Goal: Transaction & Acquisition: Obtain resource

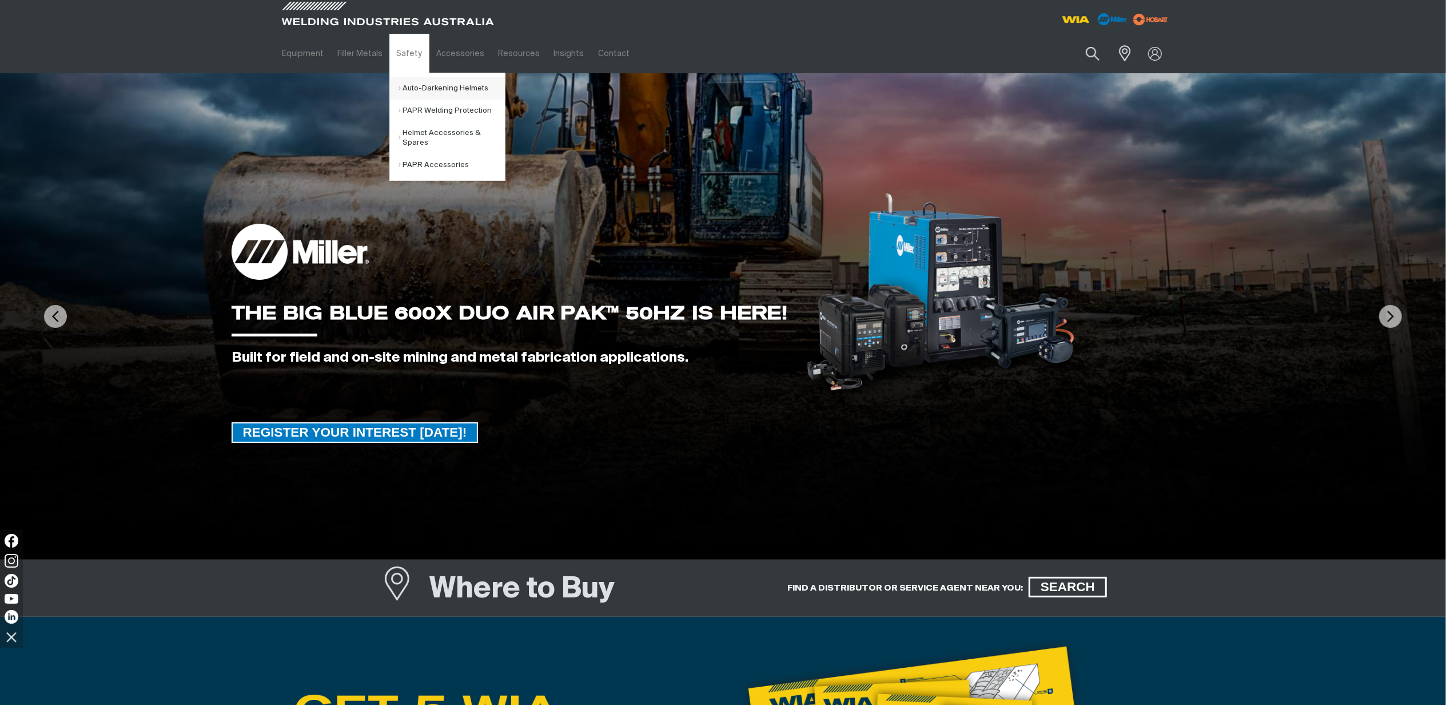
click at [424, 81] on link "Auto-Darkening Helmets" at bounding box center [452, 88] width 106 height 22
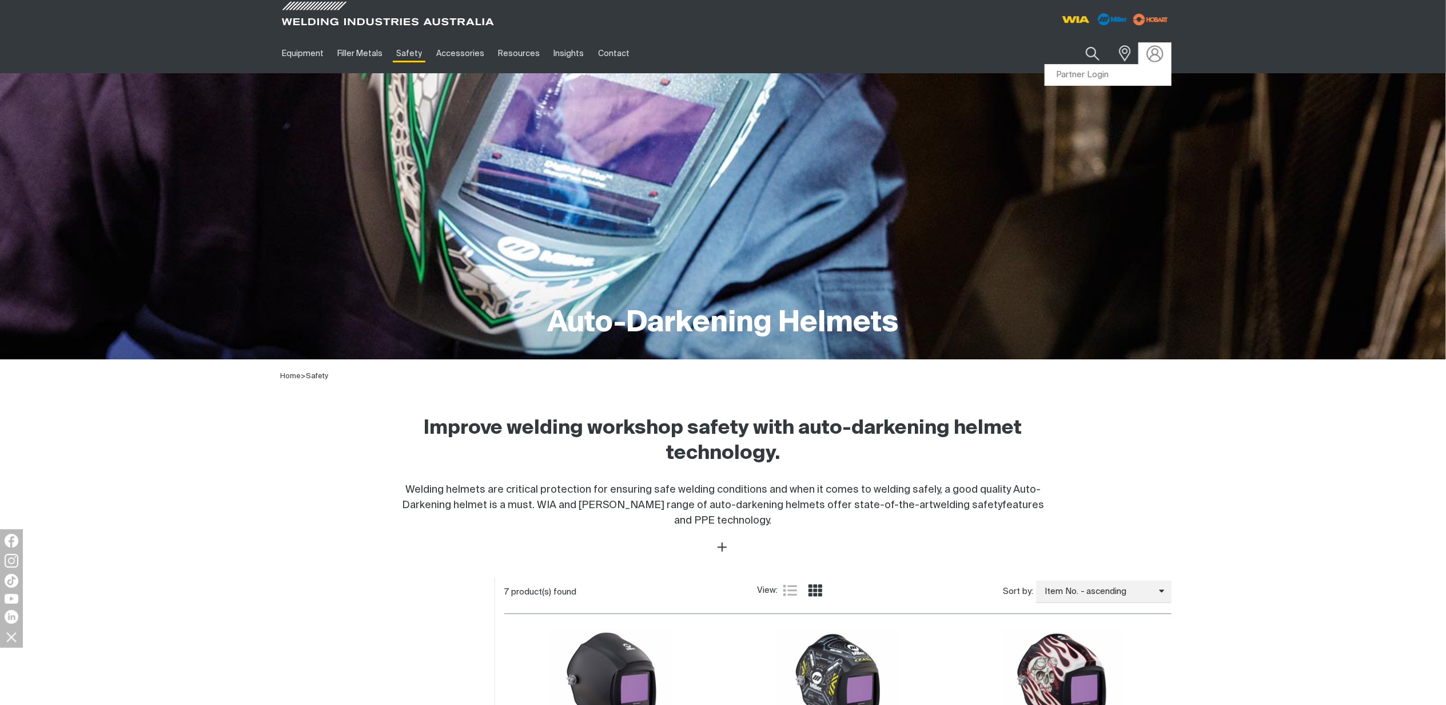
click at [1158, 49] on img at bounding box center [1155, 53] width 17 height 17
click at [1085, 77] on link "Partner Login" at bounding box center [1108, 75] width 126 height 21
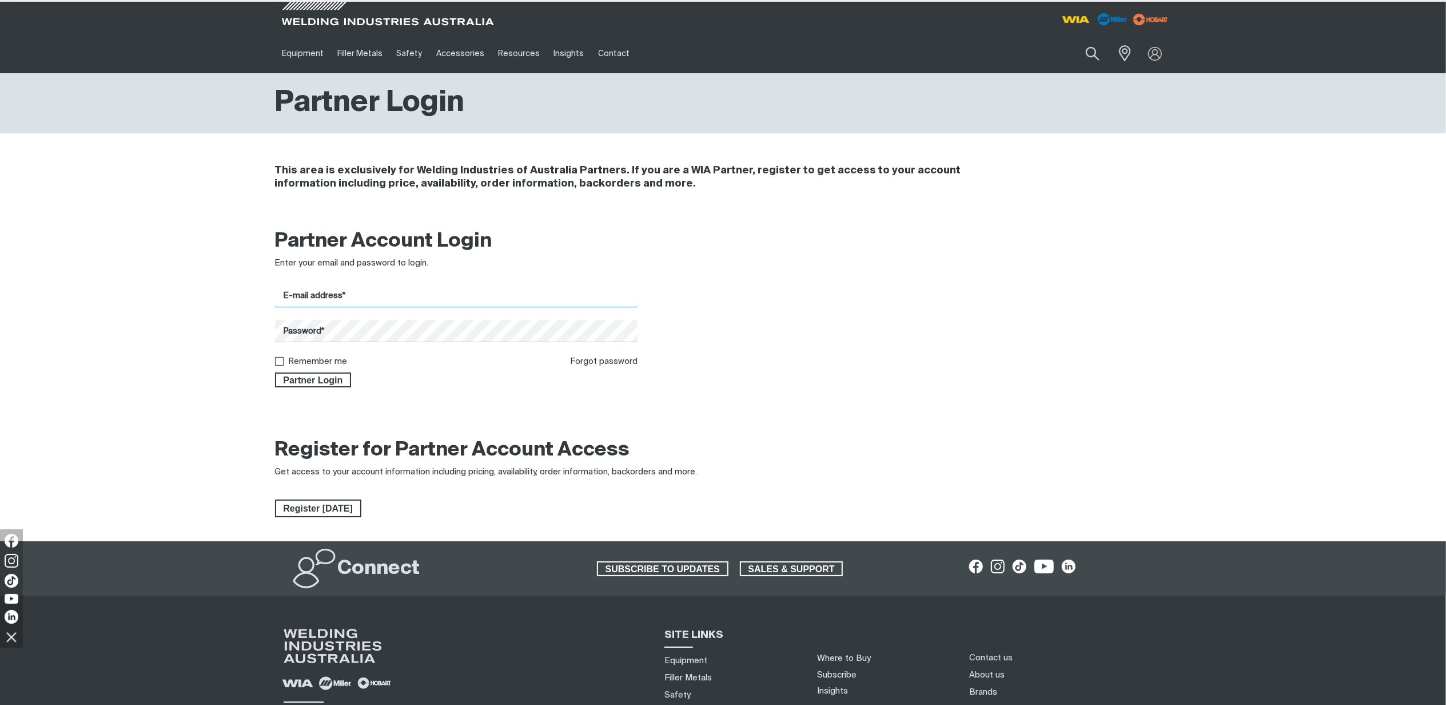
type input "[PERSON_NAME][EMAIL_ADDRESS][PERSON_NAME][DOMAIN_NAME]"
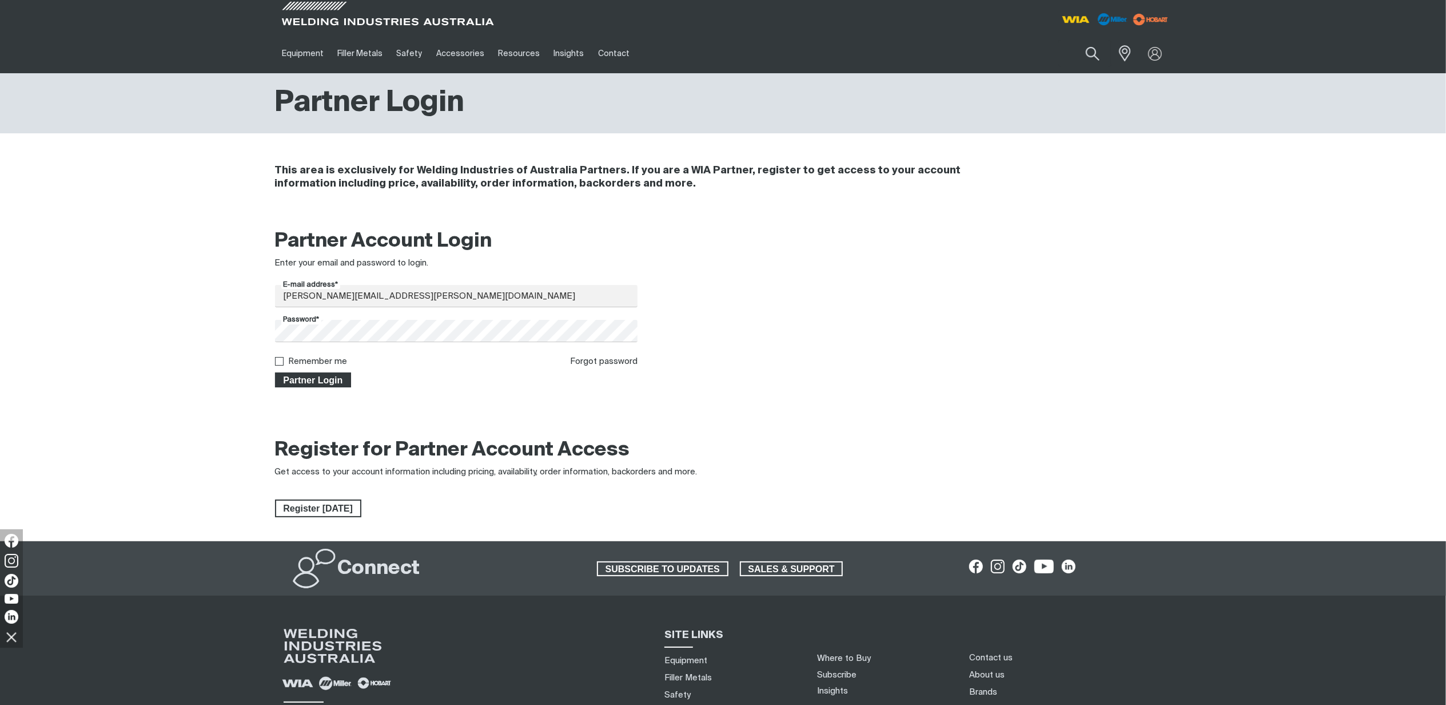
click at [334, 385] on button "Partner Login" at bounding box center [313, 379] width 77 height 15
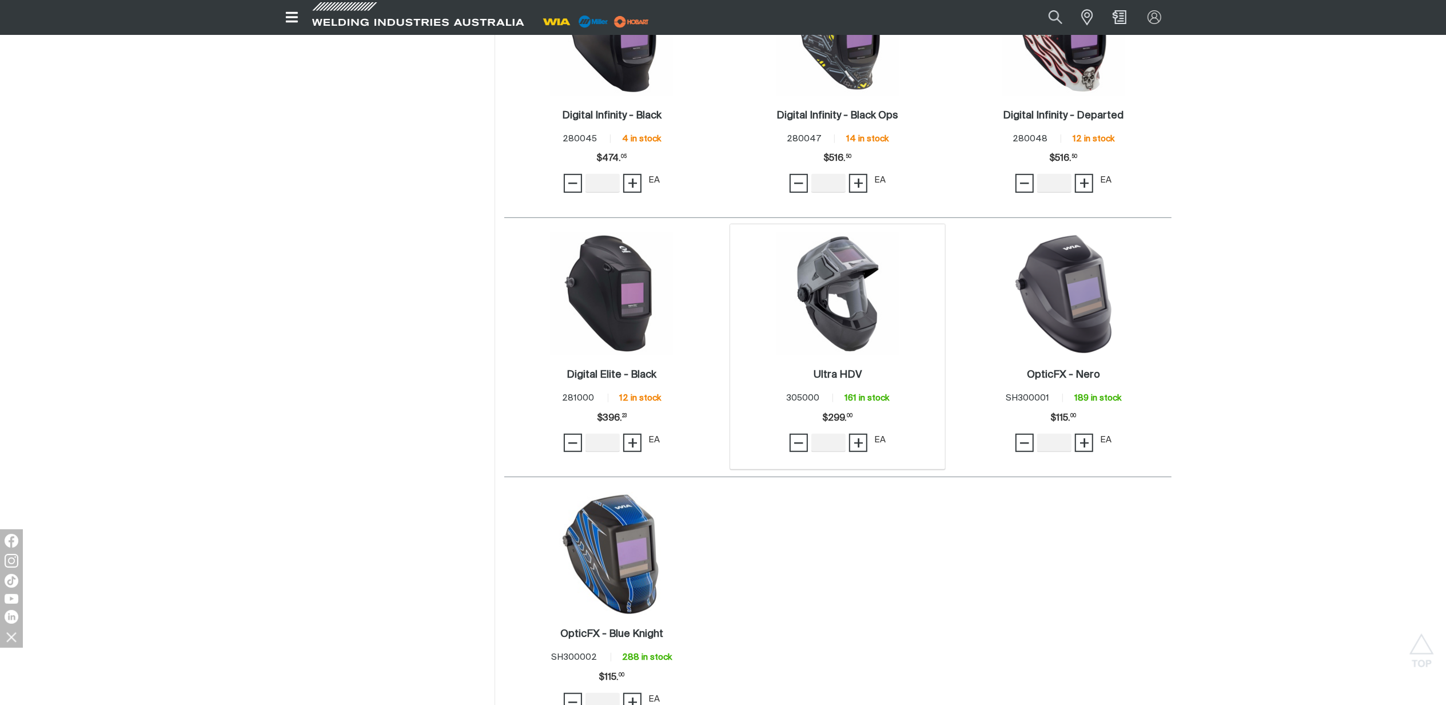
scroll to position [534, 0]
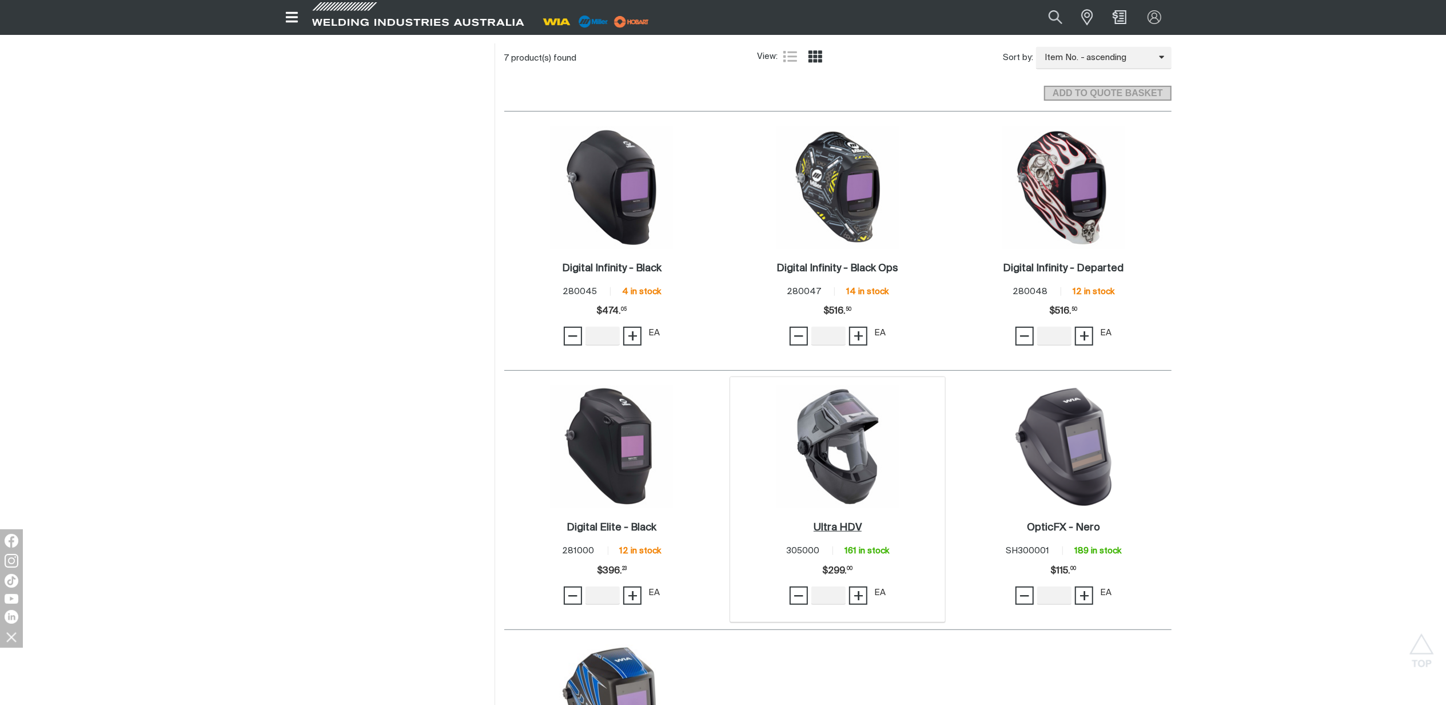
click at [842, 527] on h2 "Ultra HDV ." at bounding box center [838, 527] width 48 height 10
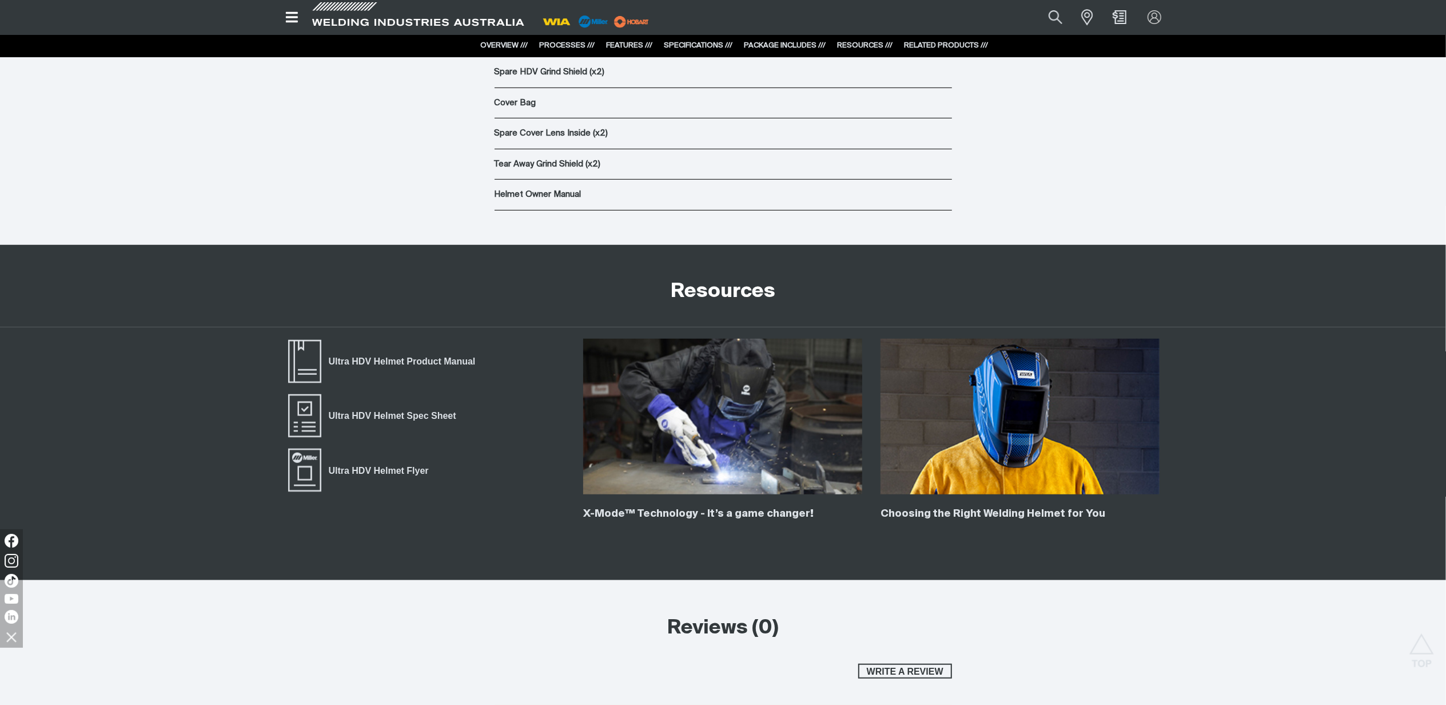
scroll to position [5109, 0]
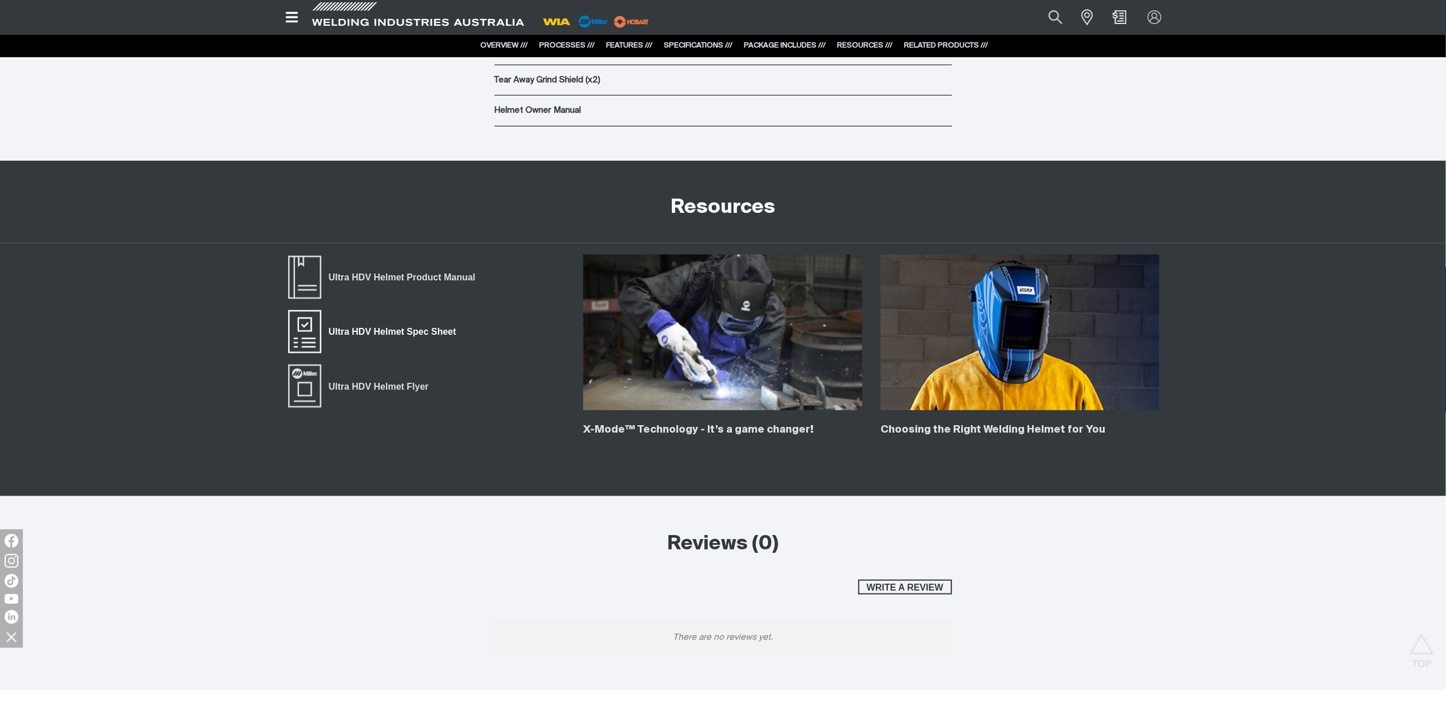
click at [423, 336] on span "Ultra HDV Helmet Spec Sheet" at bounding box center [392, 331] width 142 height 15
click at [441, 280] on span "Ultra HDV Helmet Product Manual" at bounding box center [402, 277] width 162 height 15
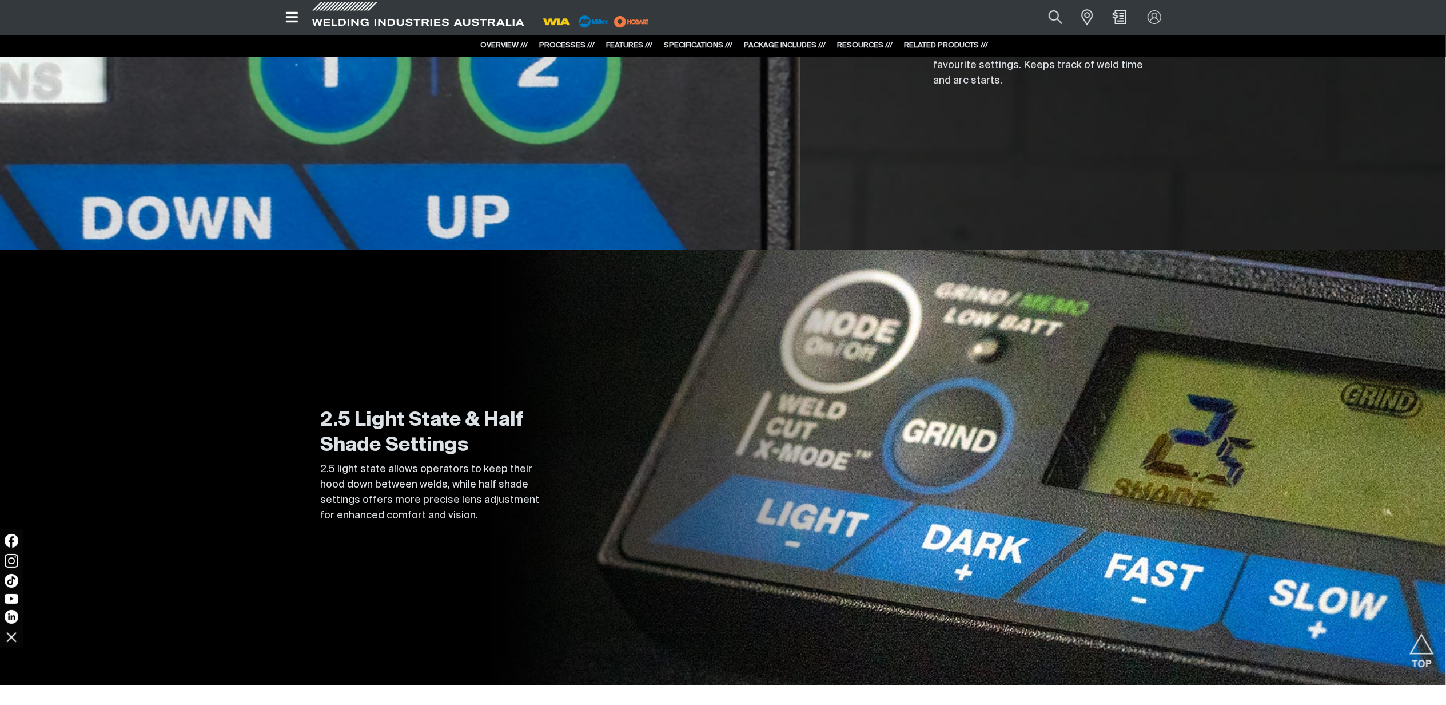
scroll to position [3279, 0]
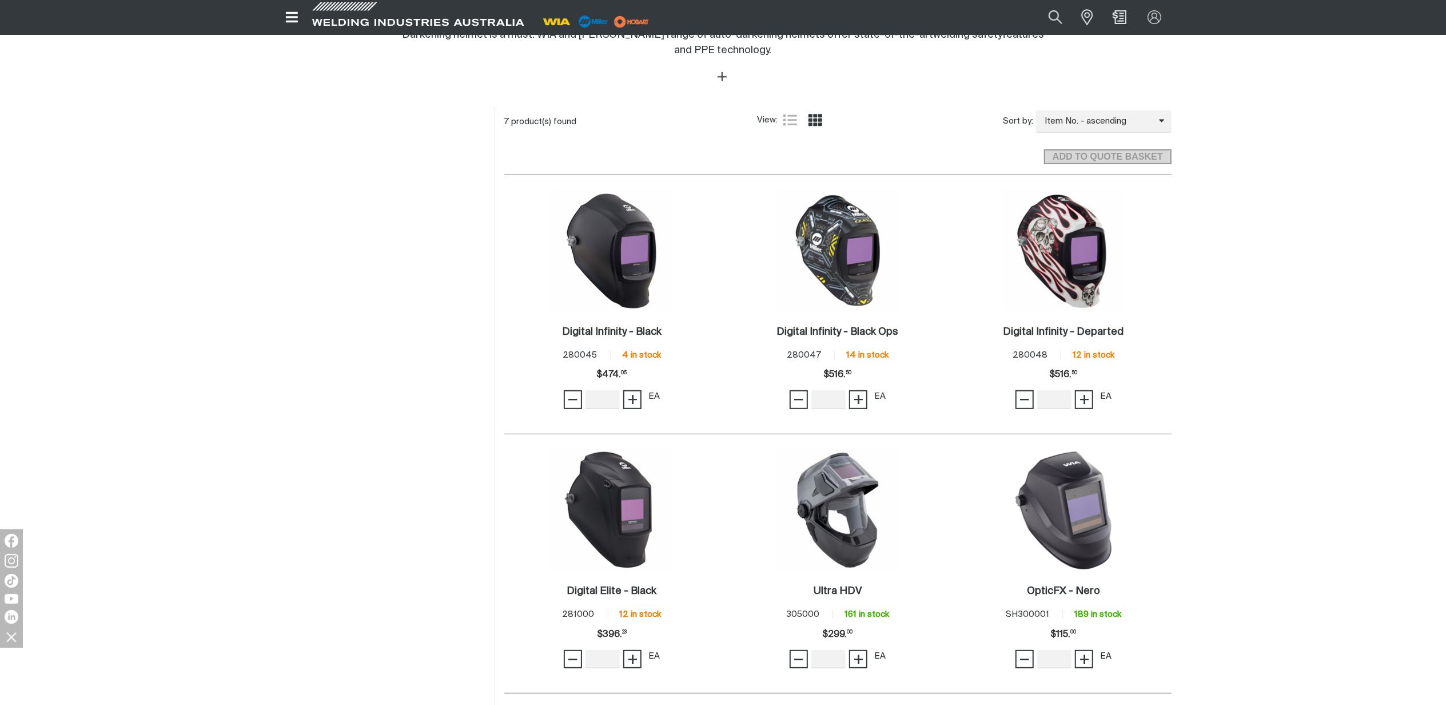
scroll to position [686, 0]
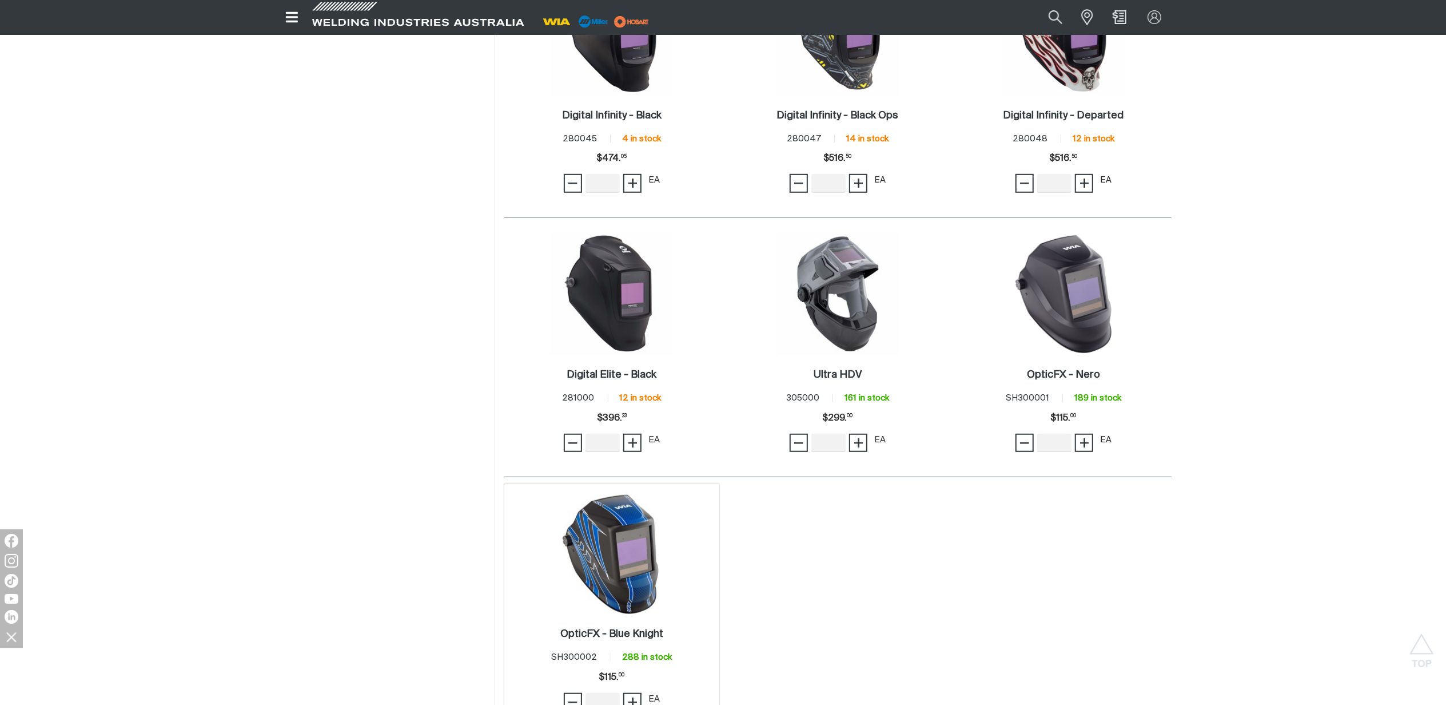
click at [655, 582] on img at bounding box center [612, 553] width 122 height 122
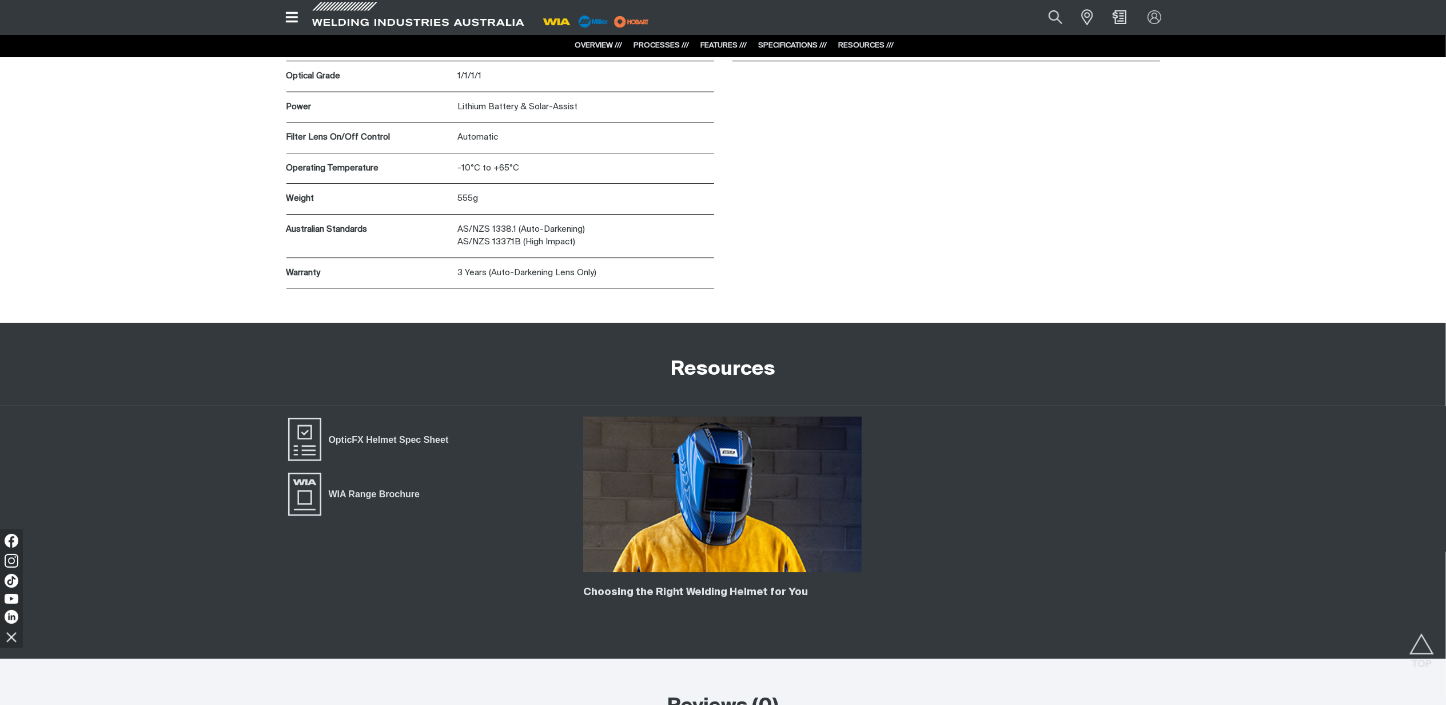
scroll to position [3812, 0]
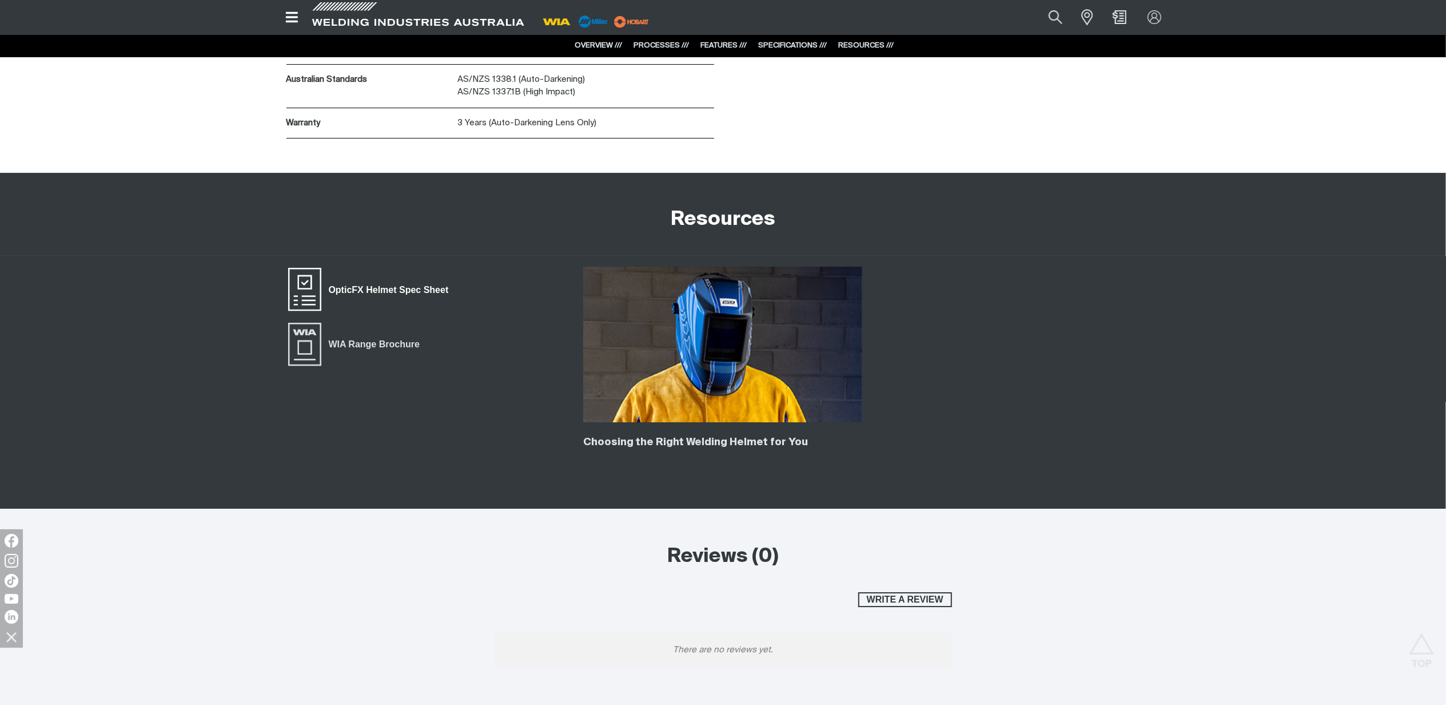
click at [369, 296] on span "OpticFX Helmet Spec Sheet" at bounding box center [388, 290] width 134 height 15
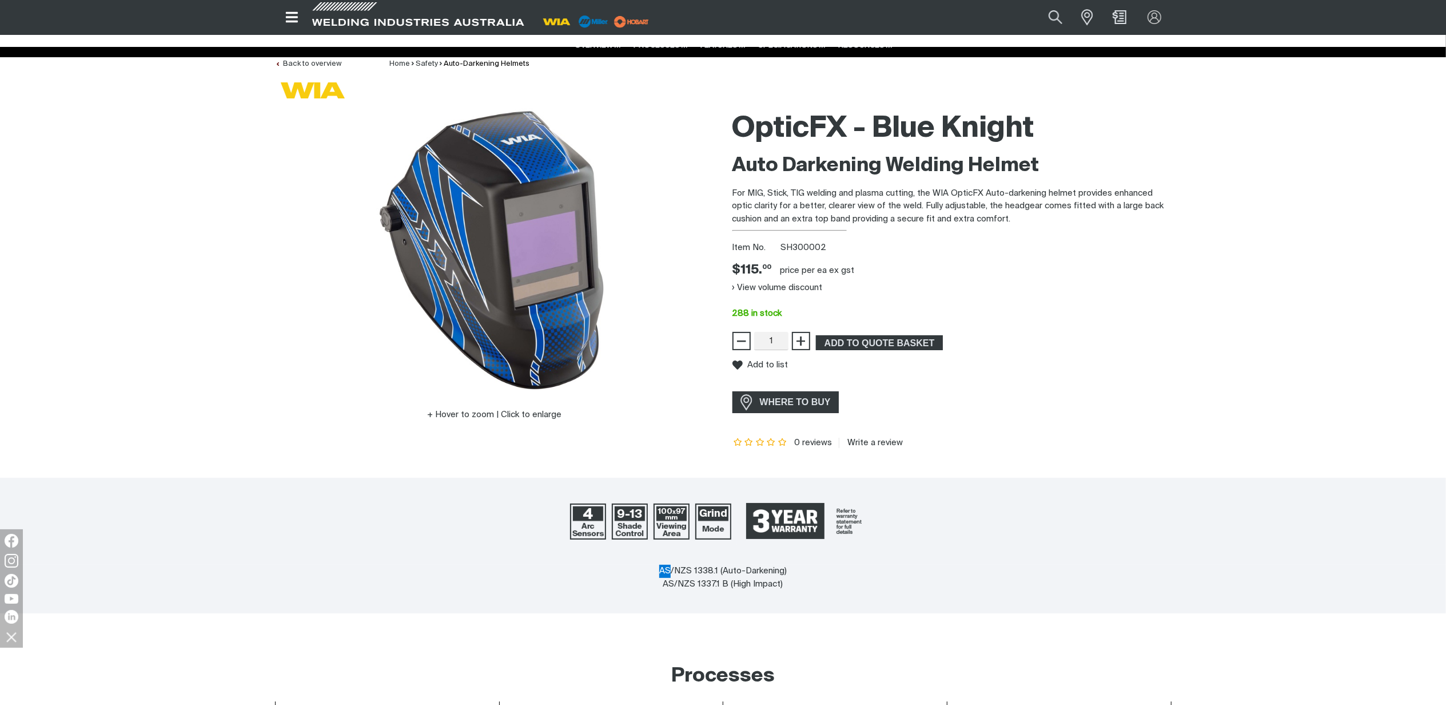
scroll to position [0, 0]
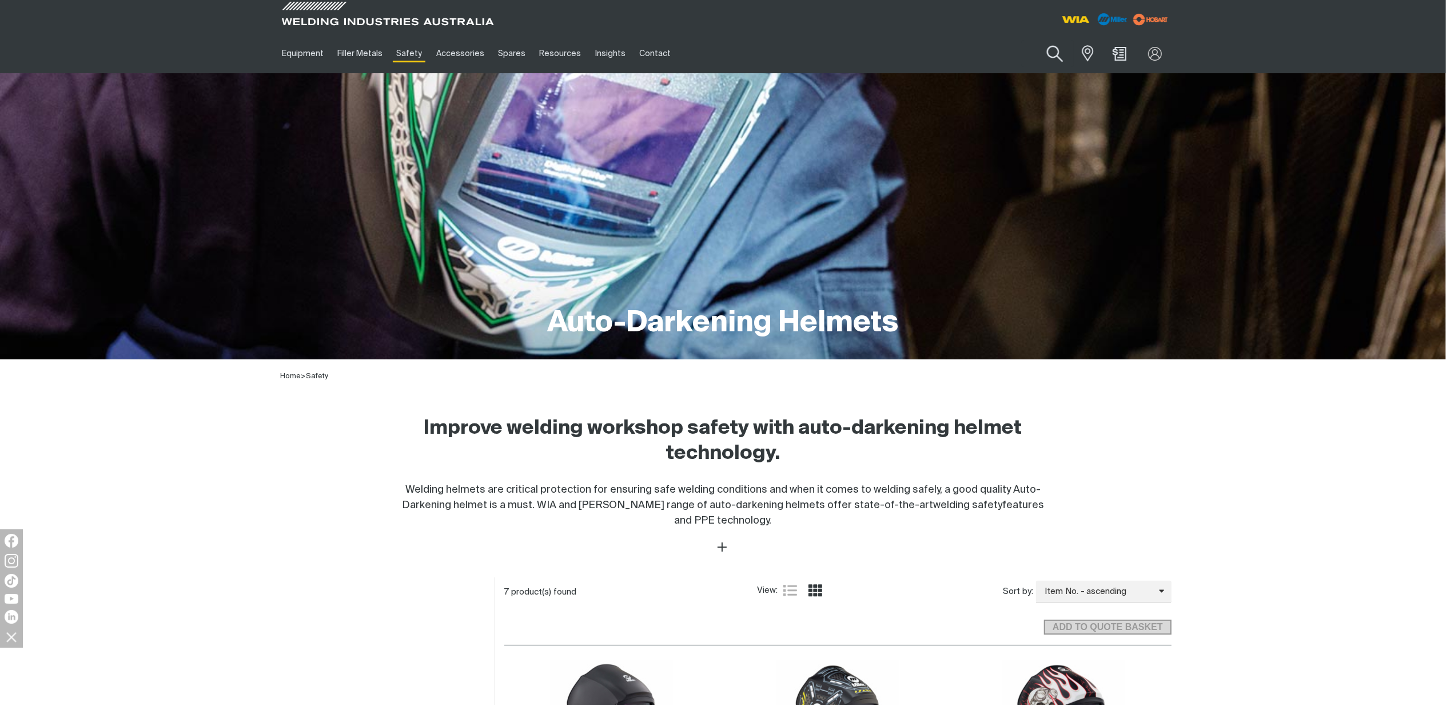
click at [1057, 54] on button "Search products" at bounding box center [1055, 54] width 46 height 33
click at [1009, 55] on input "Search" at bounding box center [986, 54] width 176 height 26
type input "305005"
click at [986, 83] on span "Auto-Darkening Lens - Ultra HDV - 305005" at bounding box center [999, 79] width 131 height 19
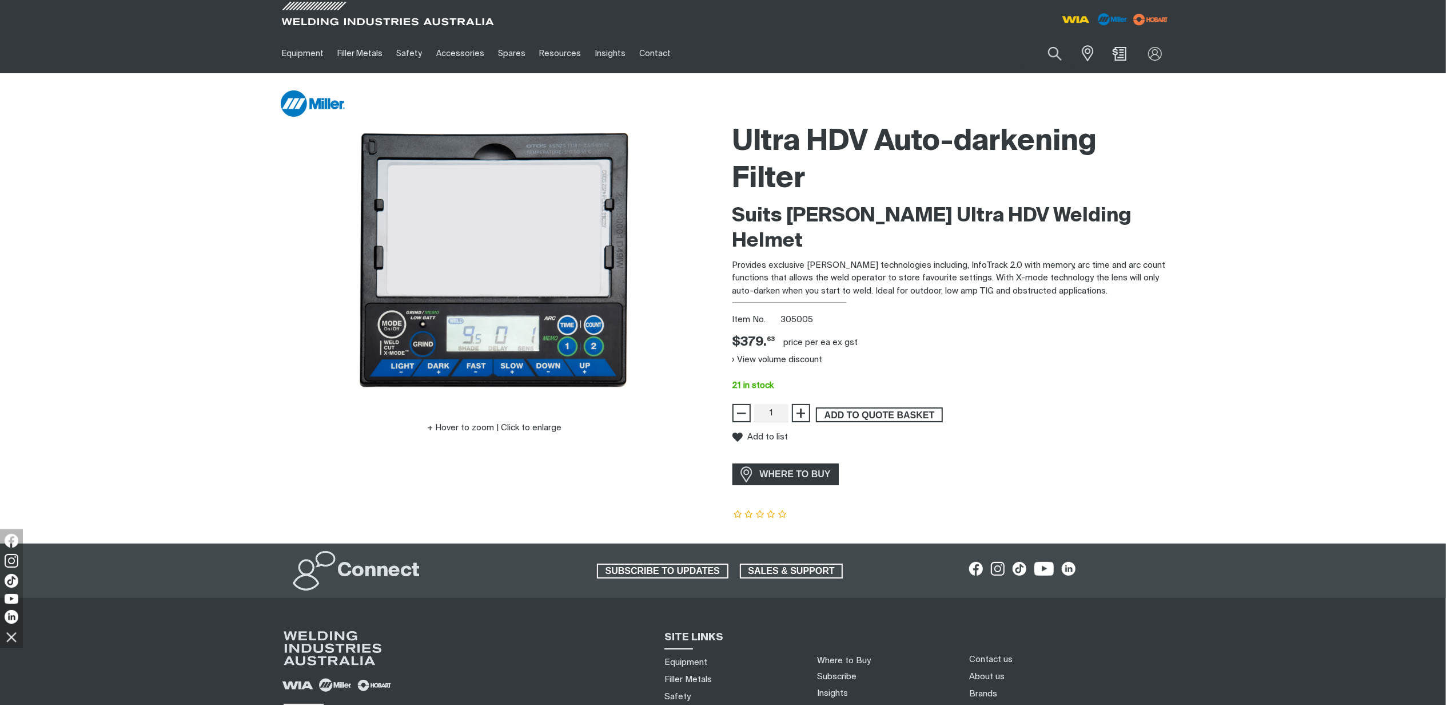
click at [897, 407] on span "ADD TO QUOTE BASKET" at bounding box center [879, 414] width 125 height 15
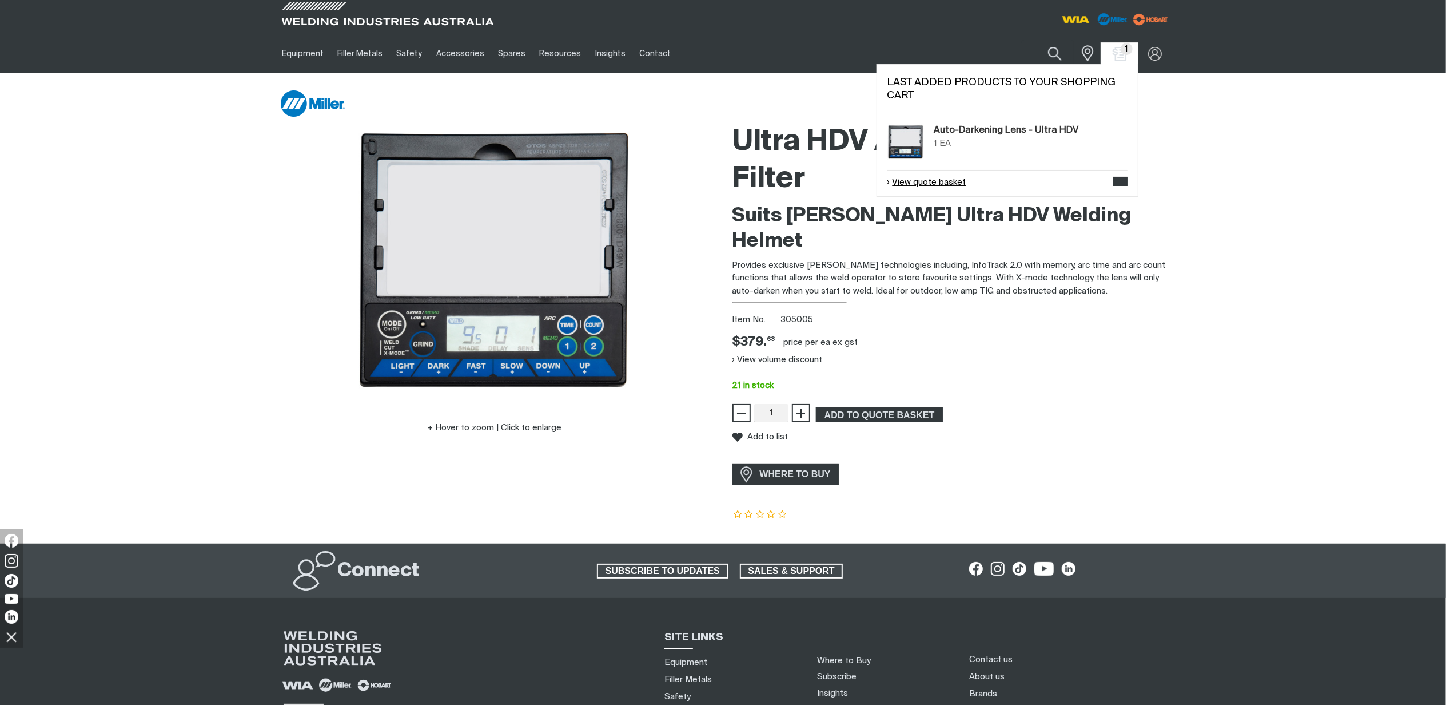
click at [934, 179] on link "View quote basket" at bounding box center [927, 182] width 79 height 13
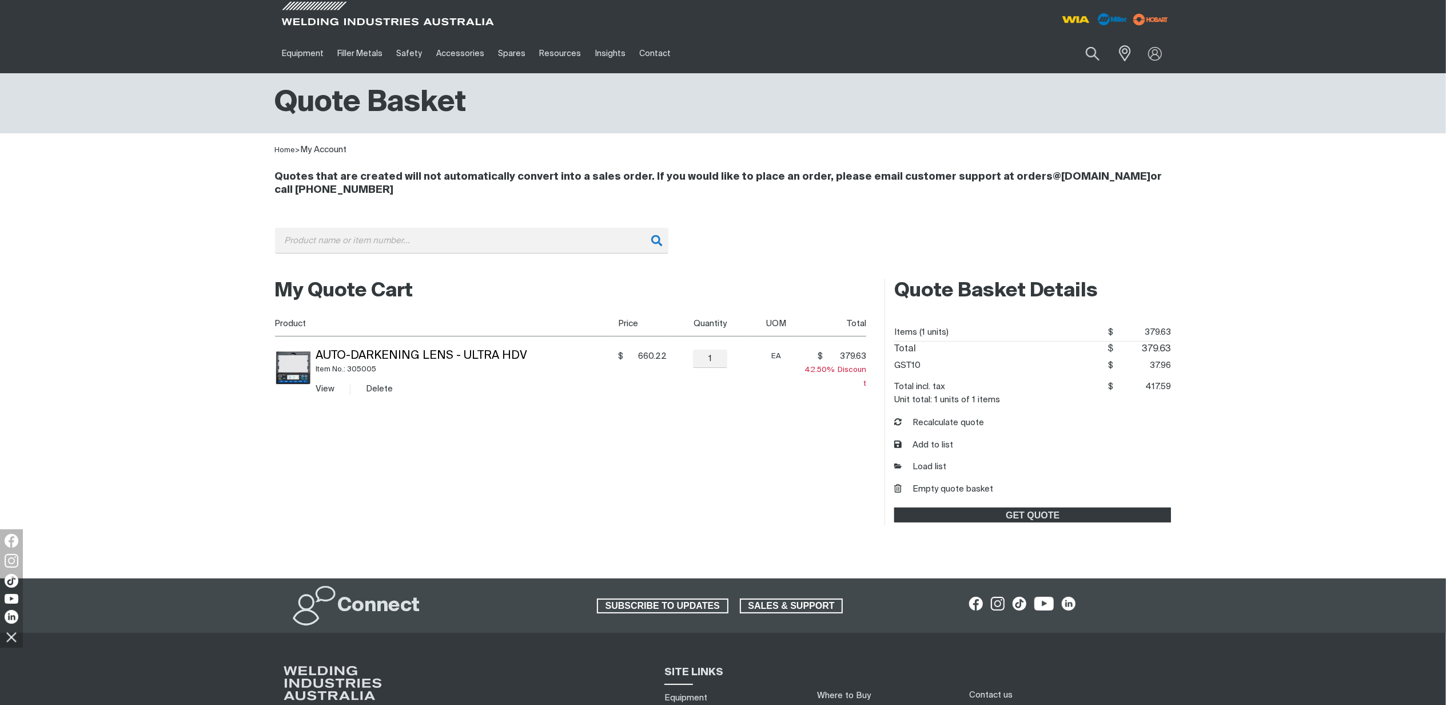
click at [382, 387] on button "Delete" at bounding box center [379, 388] width 27 height 13
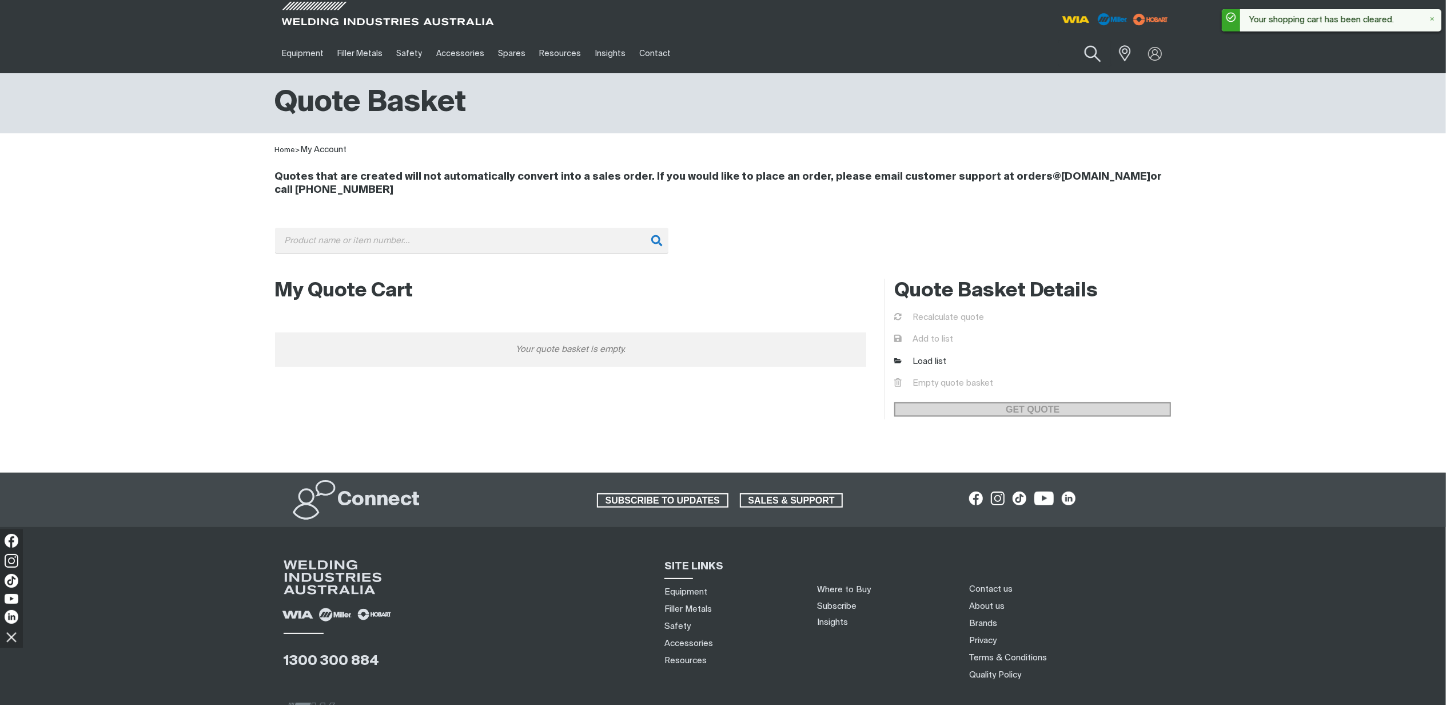
click at [1096, 55] on button "Search products" at bounding box center [1092, 54] width 46 height 33
click at [1028, 55] on input "Search" at bounding box center [1023, 54] width 176 height 26
type input "5"
drag, startPoint x: 979, startPoint y: 57, endPoint x: 918, endPoint y: 51, distance: 60.9
click at [918, 51] on div "Equipment Stick Welders TIG Welders MIG Welders Multi-Process Welders Engine Dr…" at bounding box center [723, 53] width 897 height 39
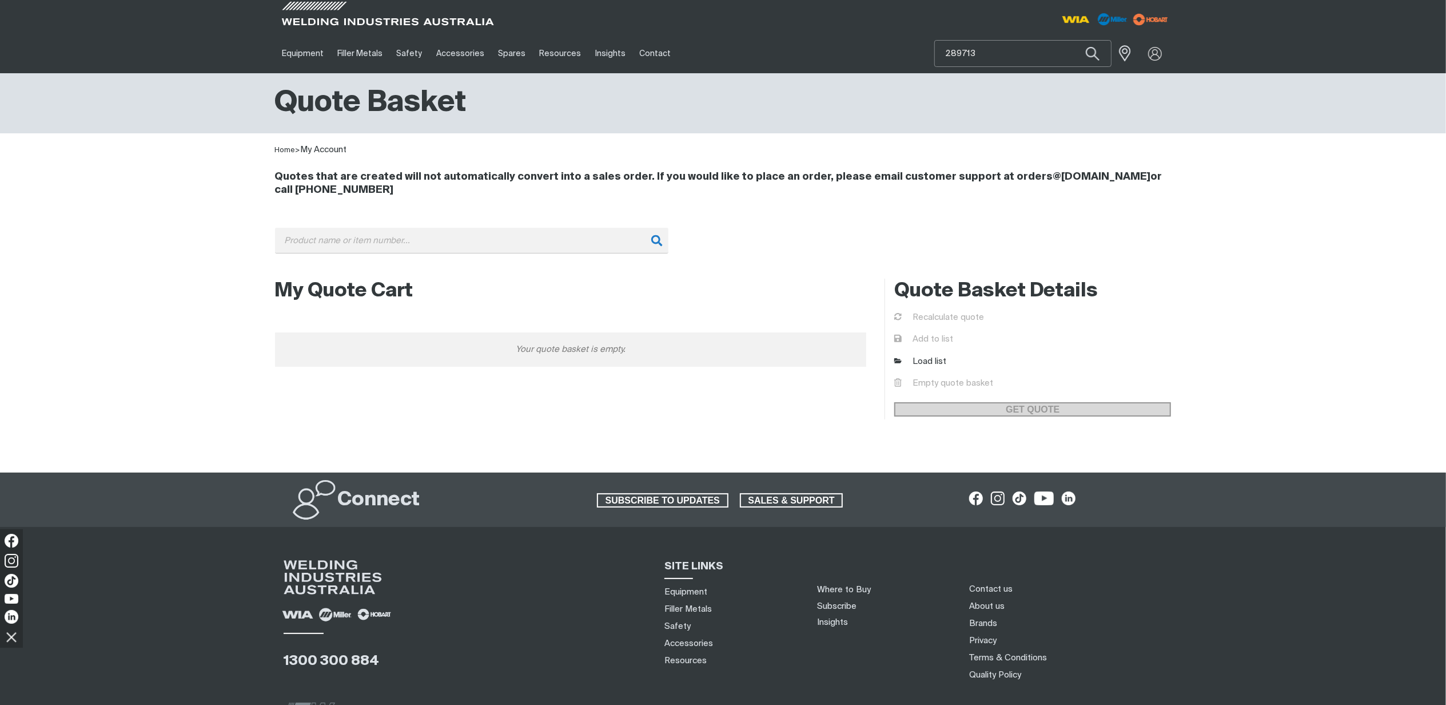
paste input "1704"
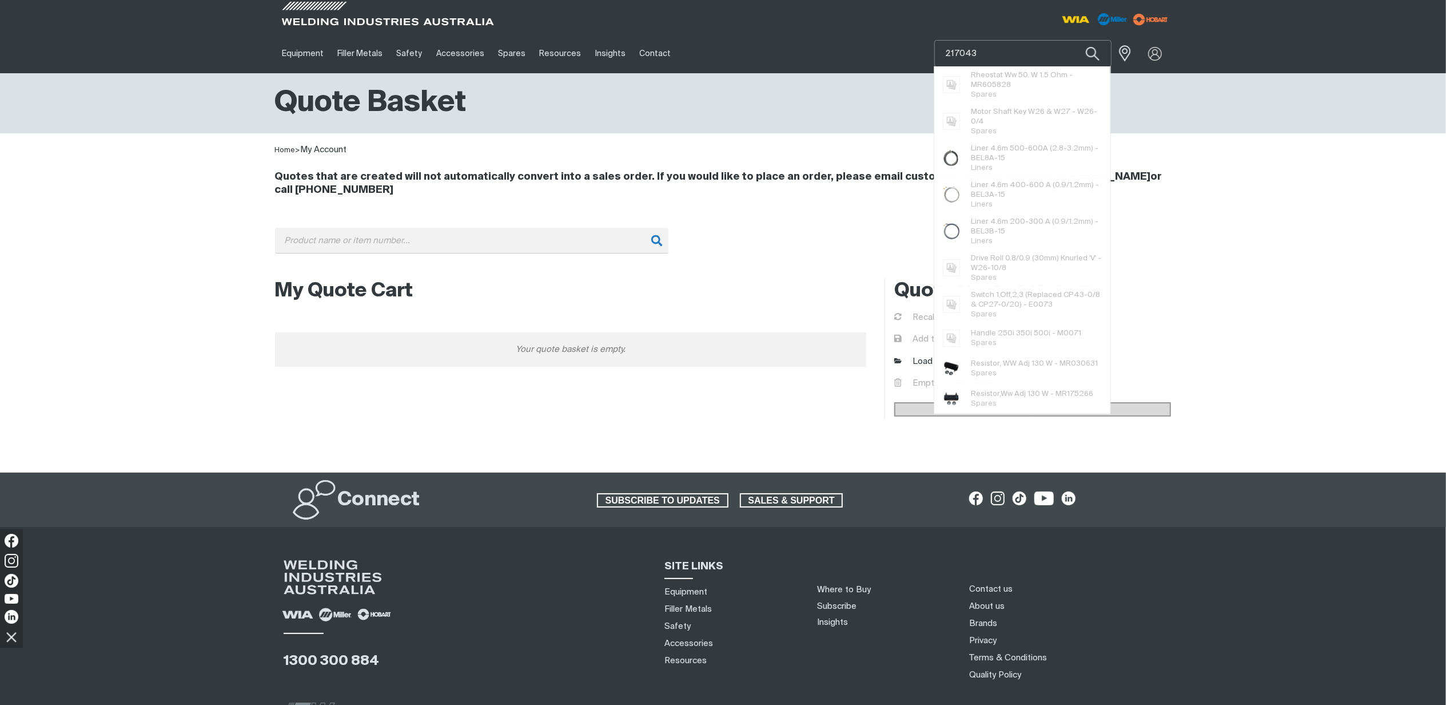
type input "217043"
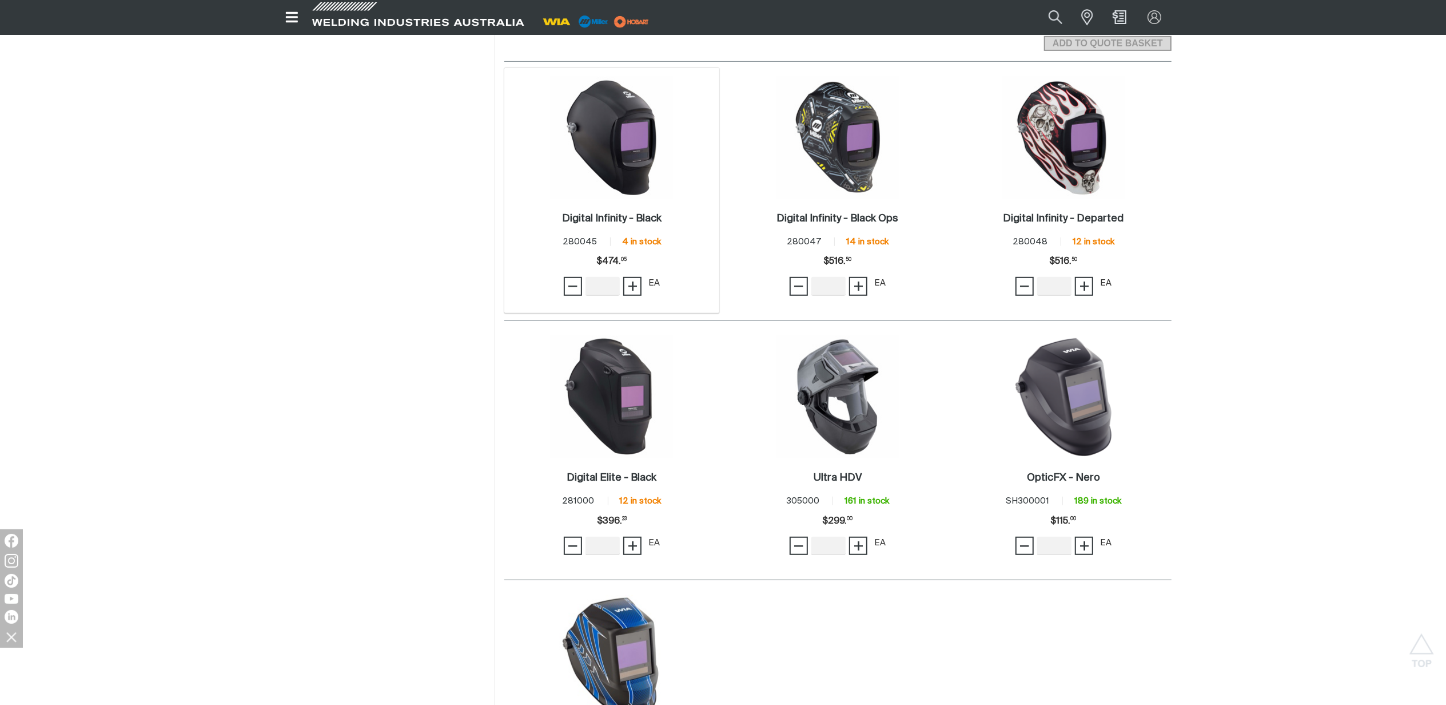
scroll to position [610, 0]
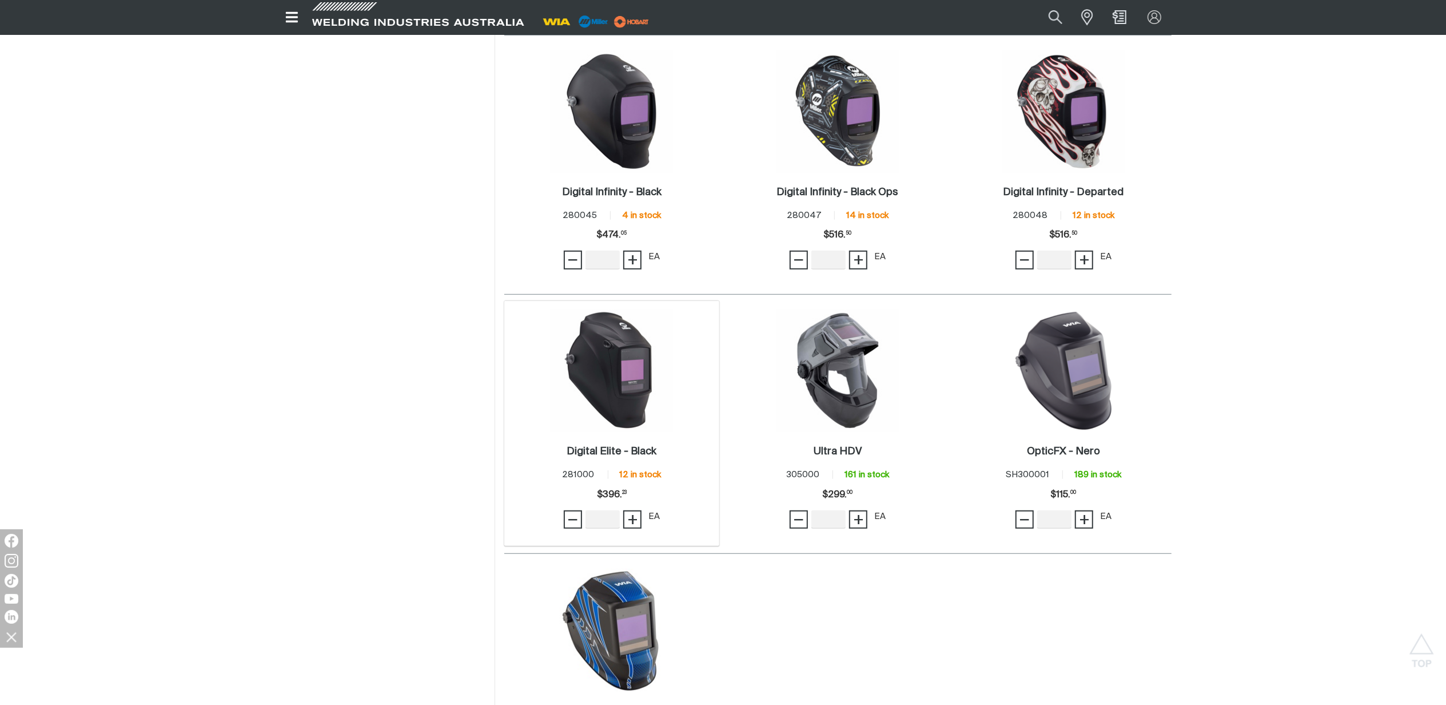
click at [611, 361] on img at bounding box center [612, 370] width 122 height 122
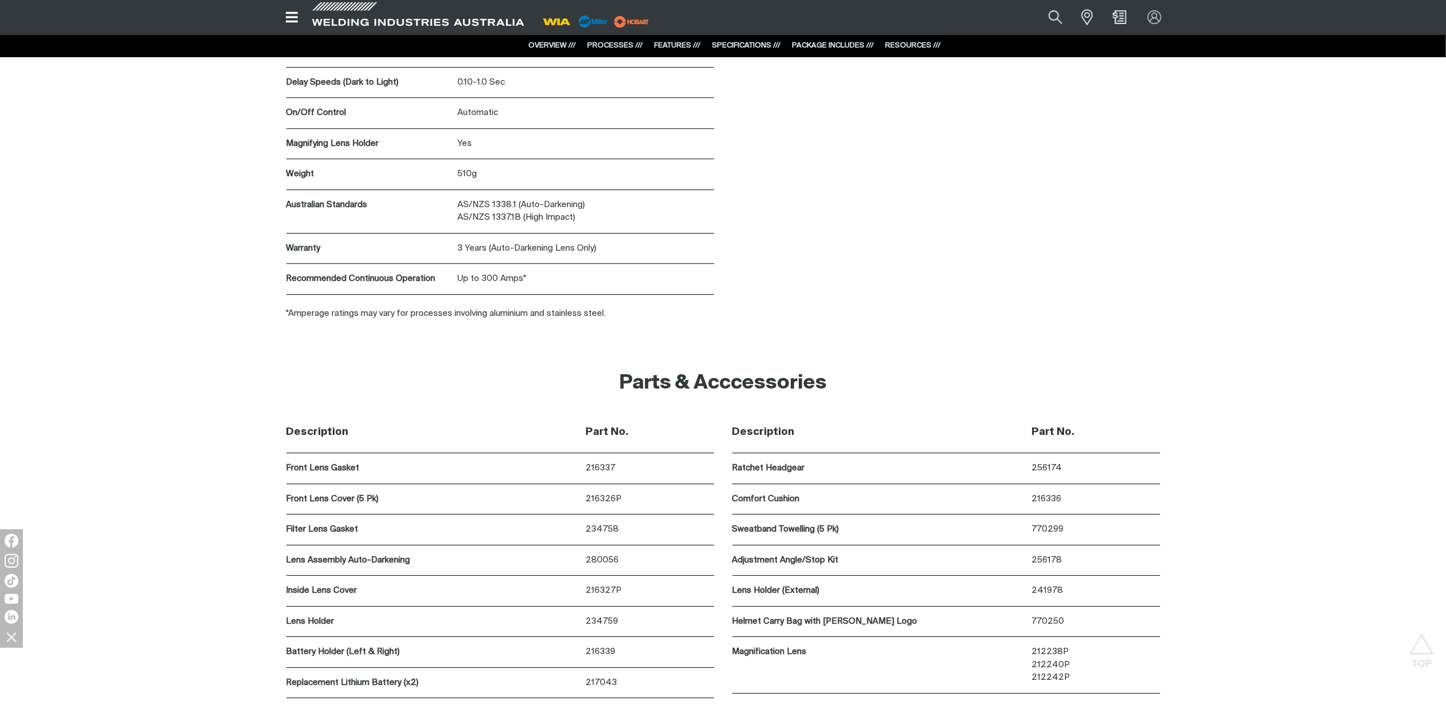
scroll to position [3507, 0]
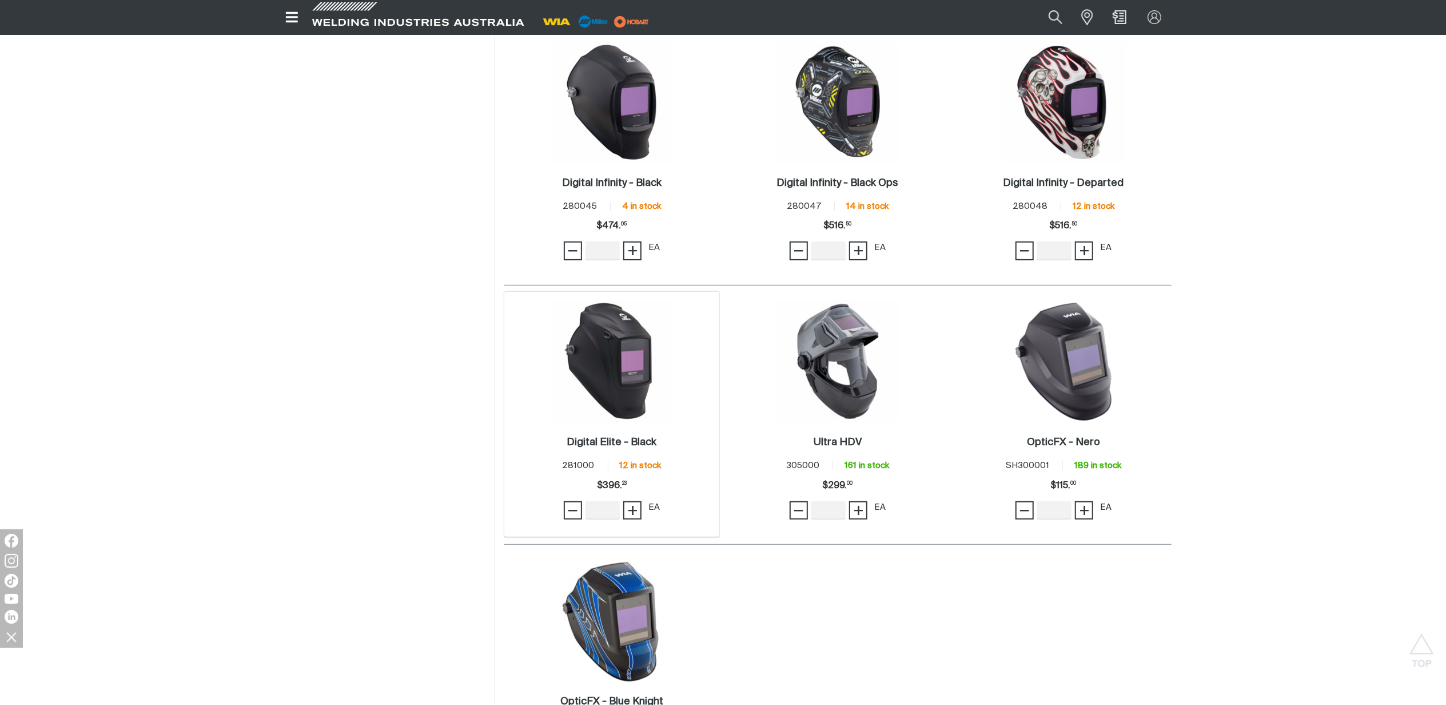
scroll to position [610, 0]
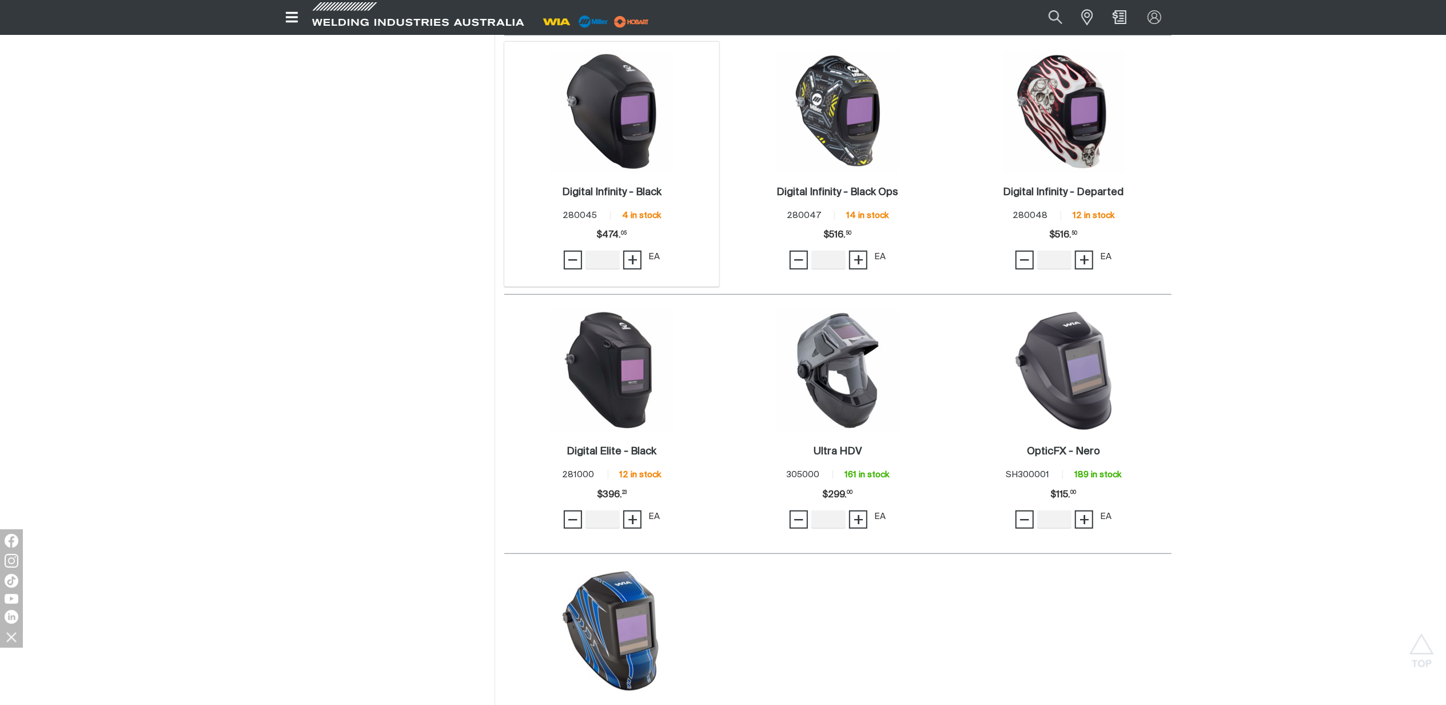
click at [623, 158] on img at bounding box center [612, 111] width 122 height 122
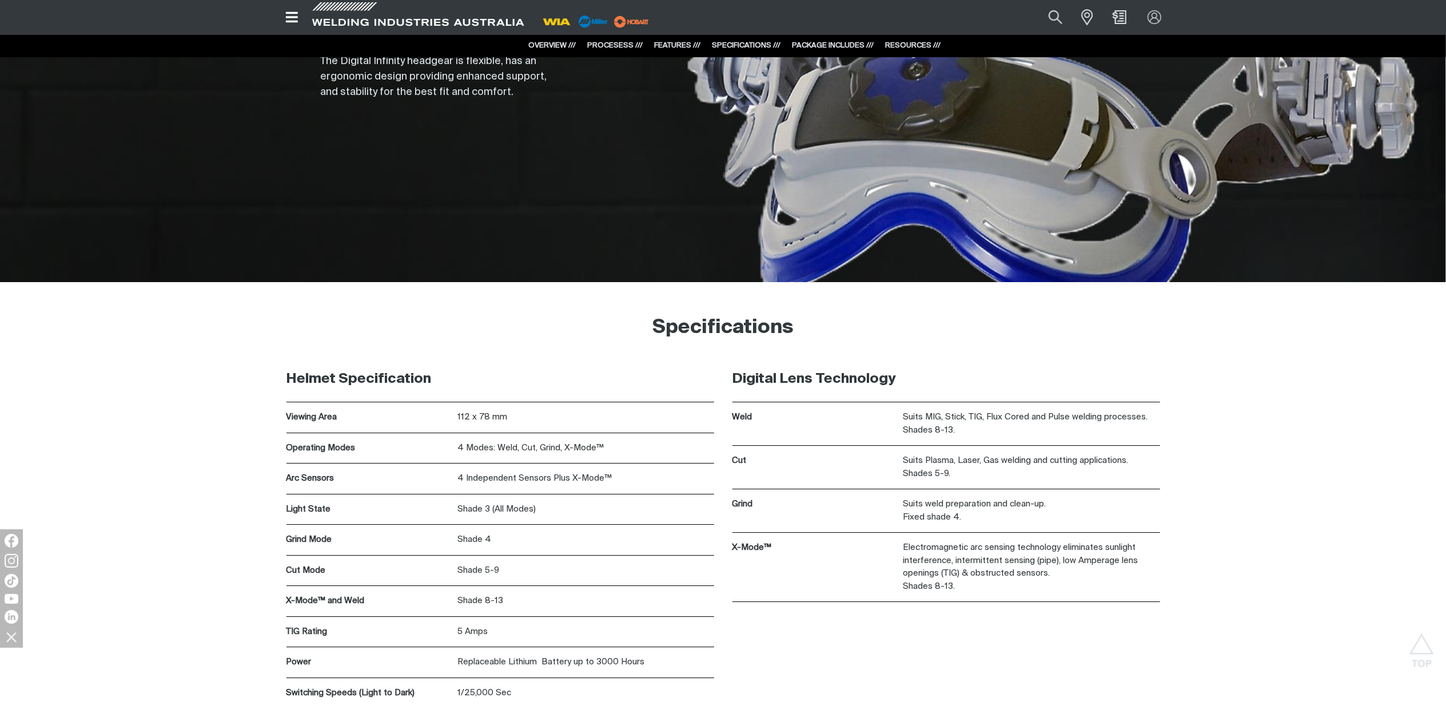
scroll to position [3355, 0]
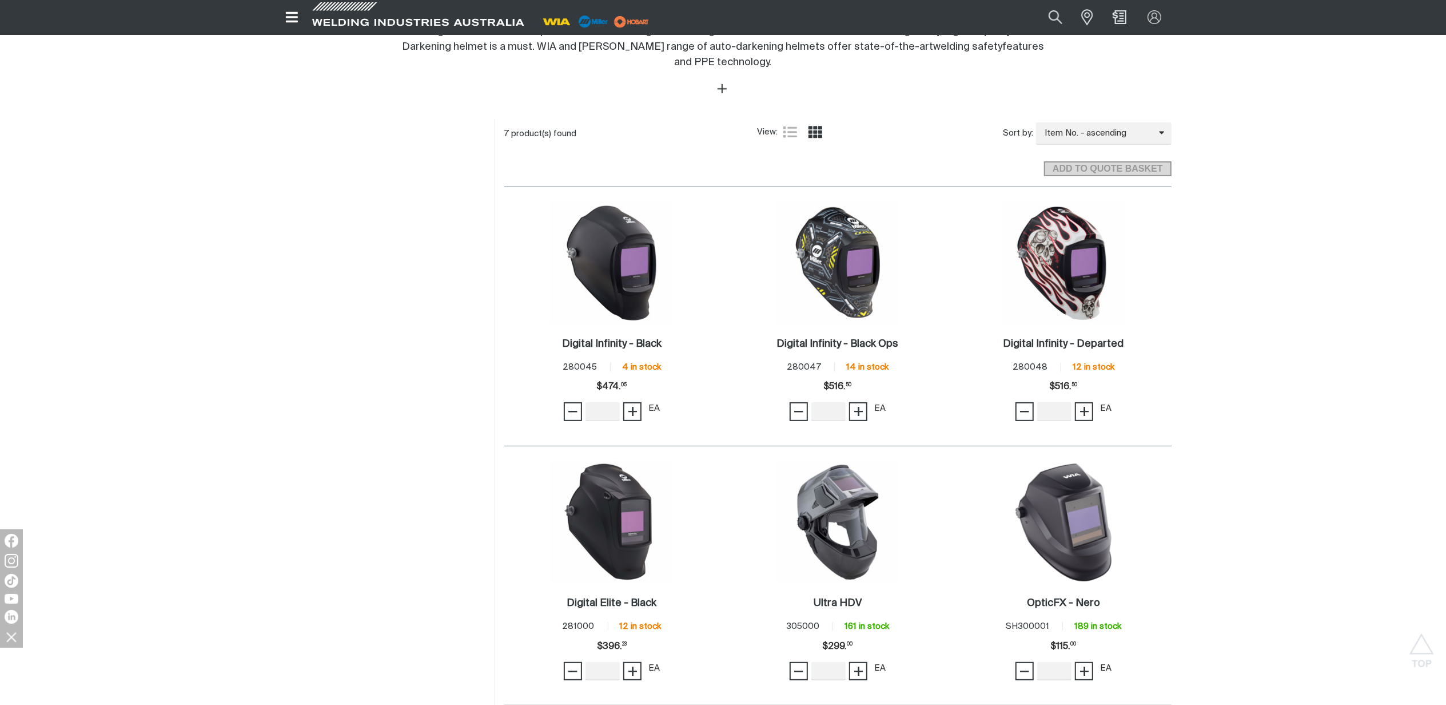
scroll to position [457, 0]
click at [849, 603] on h2 "Ultra HDV ." at bounding box center [838, 603] width 48 height 10
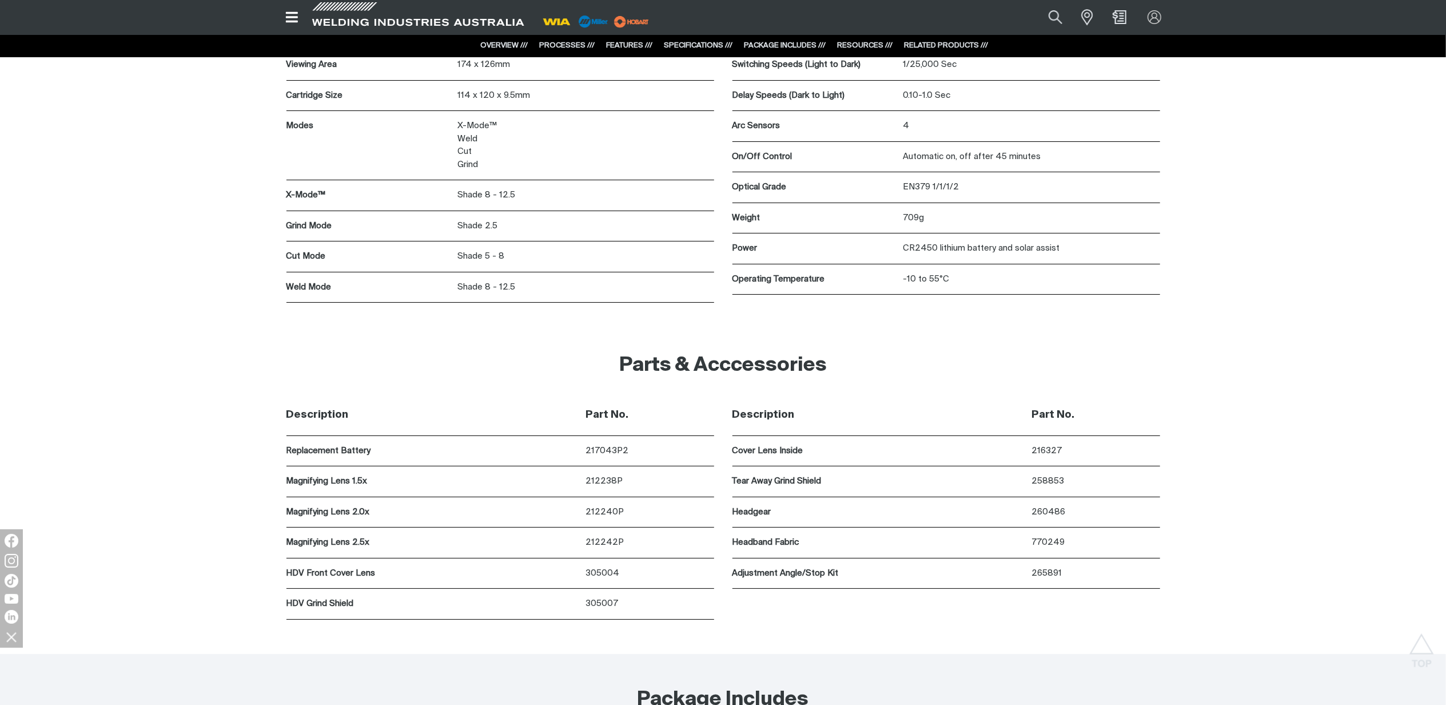
scroll to position [4422, 0]
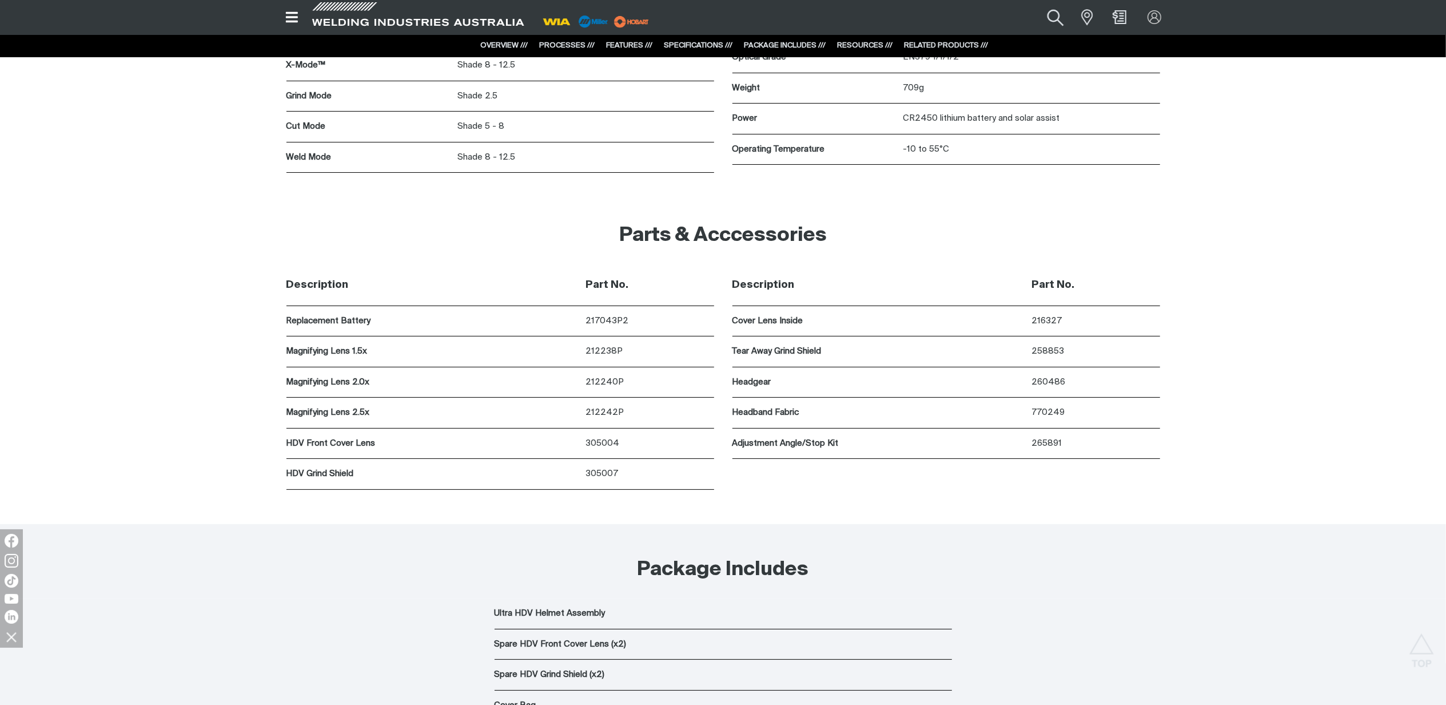
click at [1055, 14] on button "Search products" at bounding box center [1056, 17] width 46 height 31
click at [996, 18] on input "Search" at bounding box center [986, 17] width 176 height 25
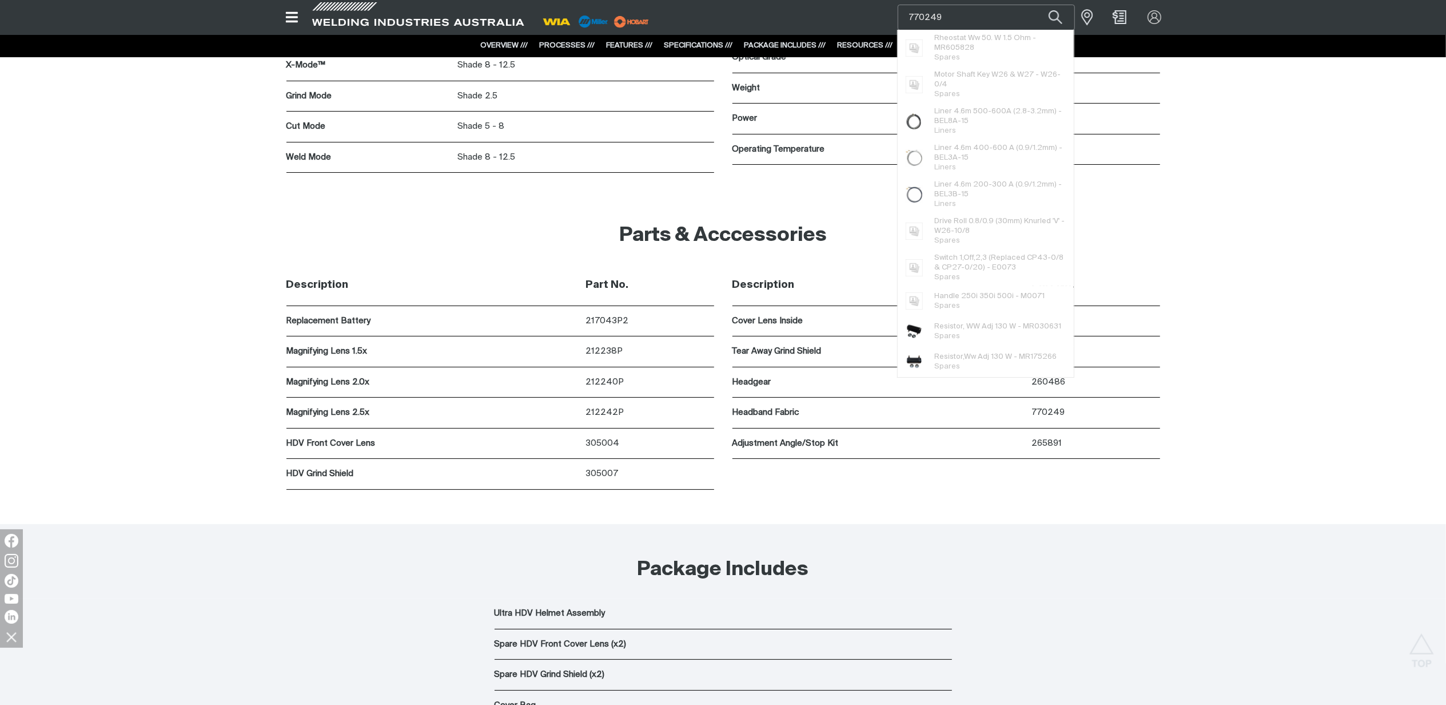
type input "770249"
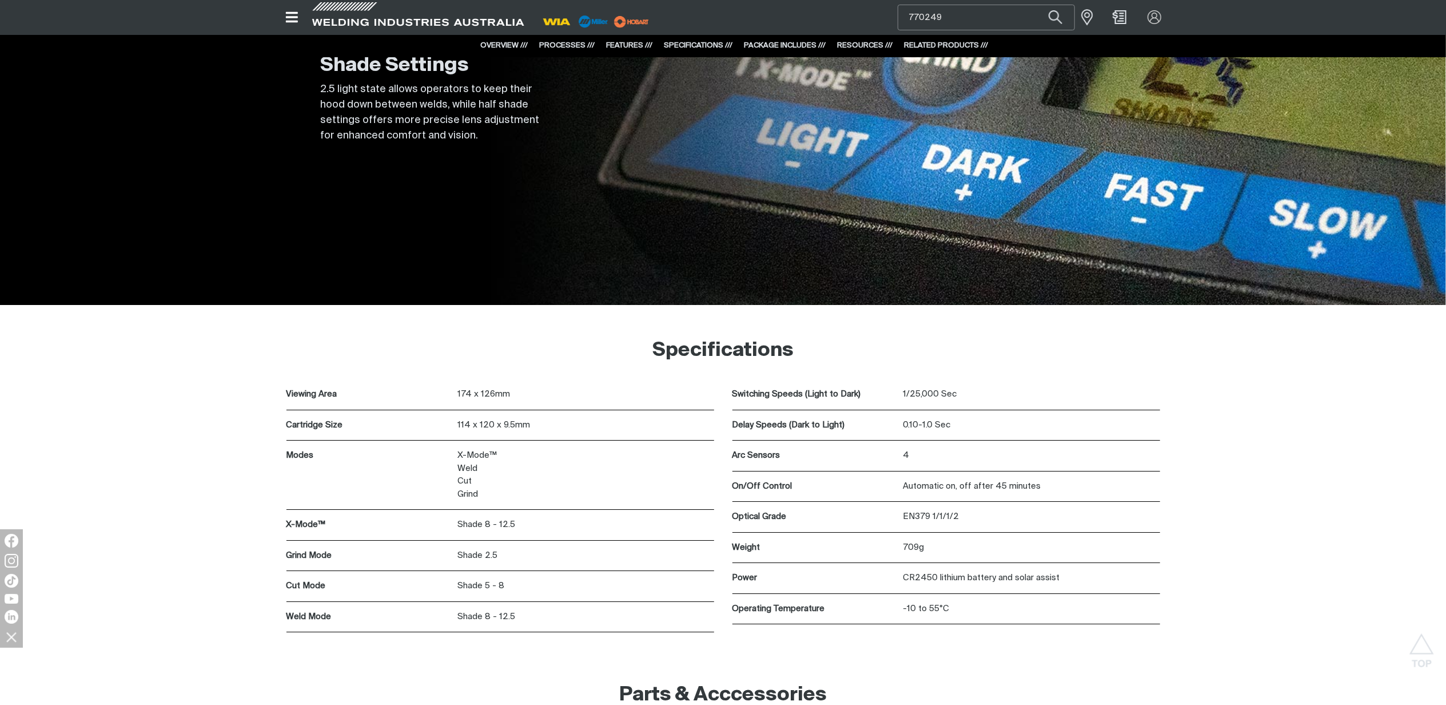
scroll to position [3812, 0]
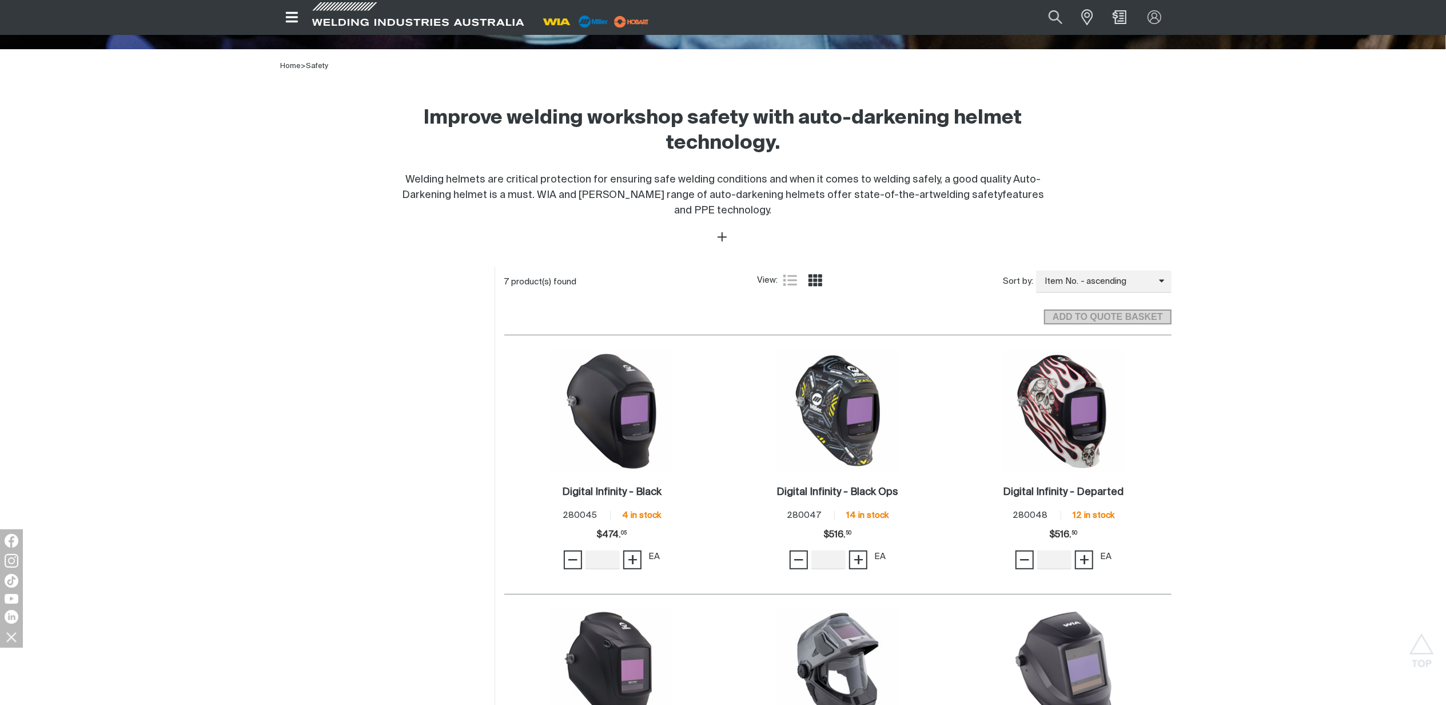
scroll to position [305, 0]
